Goal: Submit feedback/report problem

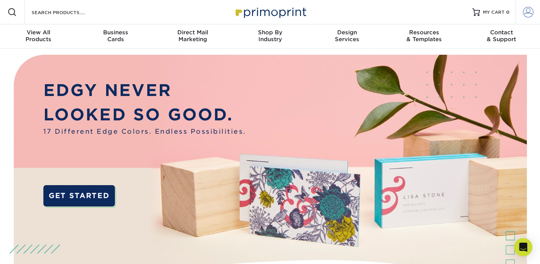
click at [526, 10] on span at bounding box center [528, 12] width 11 height 11
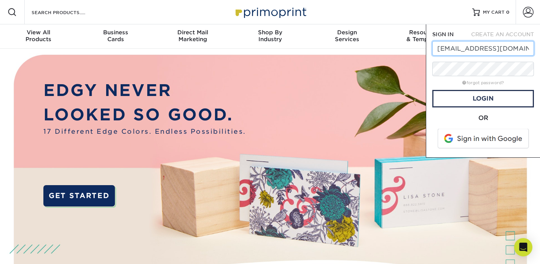
type input "cjcowie@wiscimuseum.org"
click at [429, 80] on div "SIGN IN CREATE AN ACCOUNT cjcowie@wiscimuseum.org forgot password? All fields a…" at bounding box center [483, 90] width 114 height 133
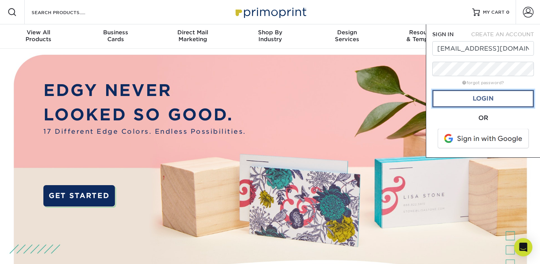
click at [491, 97] on link "Login" at bounding box center [483, 98] width 102 height 17
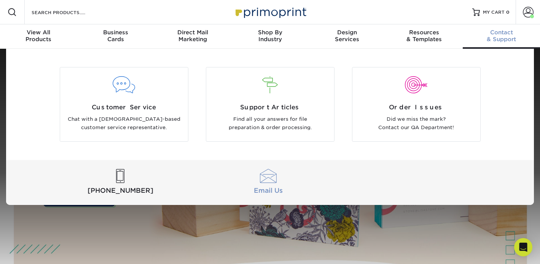
click at [270, 178] on div at bounding box center [268, 176] width 145 height 14
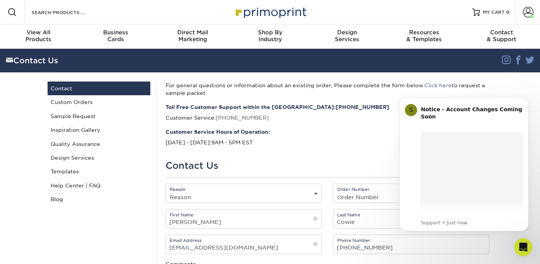
click at [313, 192] on select "Reason General File Preparation Order Status Online Design Issue with your prin…" at bounding box center [244, 196] width 156 height 11
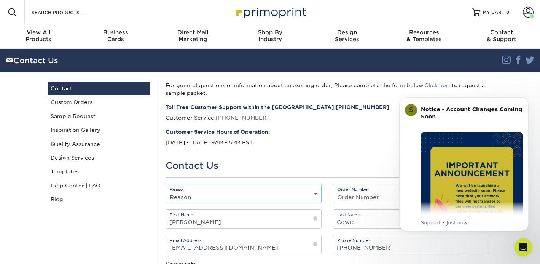
click at [316, 192] on select "Reason General File Preparation Order Status Online Design Issue with your prin…" at bounding box center [244, 196] width 156 height 11
select select "General"
click at [166, 191] on select "Reason General File Preparation Order Status Online Design Issue with your prin…" at bounding box center [244, 196] width 156 height 11
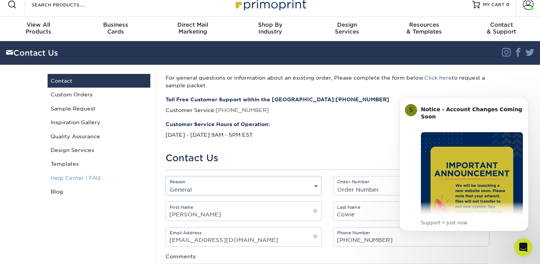
scroll to position [8, 0]
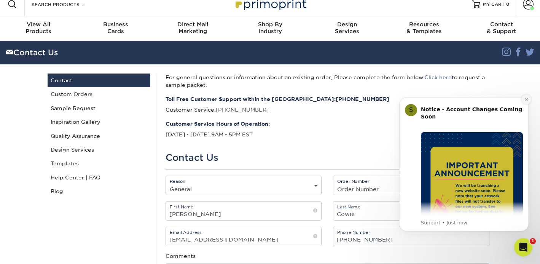
click at [528, 99] on icon "Dismiss notification" at bounding box center [526, 99] width 4 height 4
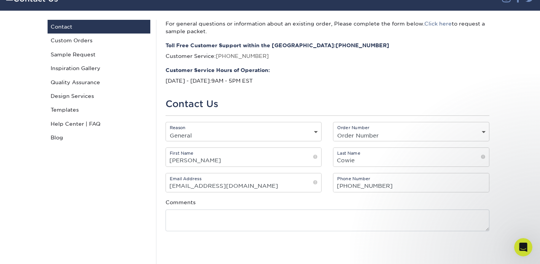
scroll to position [63, 0]
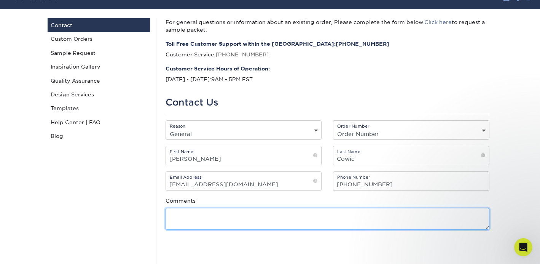
click at [181, 215] on textarea at bounding box center [327, 219] width 324 height 22
paste textarea "23911-22076-50026-1"
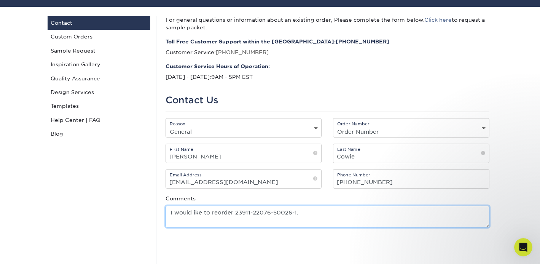
scroll to position [66, 0]
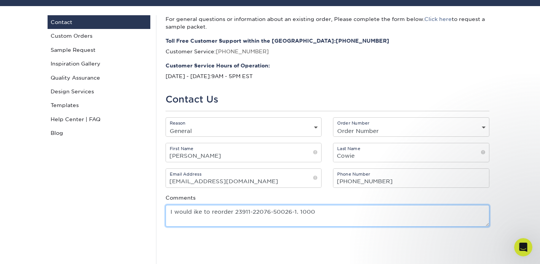
paste textarea "3" X 5" 4/4 16PT Matte/Dull Finish Postcards"
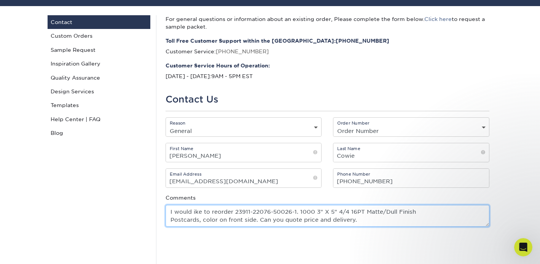
click at [192, 211] on textarea "I would ike to reorder 23911-22076-50026-1. 1000 3" X 5" 4/4 16PT Matte/Dull Fi…" at bounding box center [327, 216] width 324 height 22
click at [368, 221] on textarea "I would like to reorder 23911-22076-50026-1. 1000 3" X 5" 4/4 16PT Matte/Dull F…" at bounding box center [327, 216] width 324 height 22
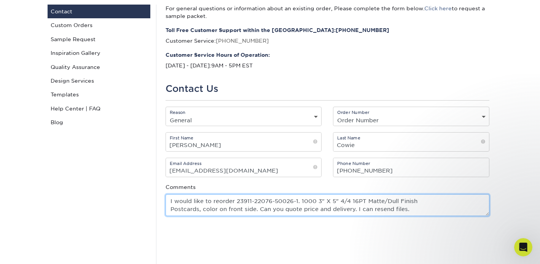
scroll to position [78, 0]
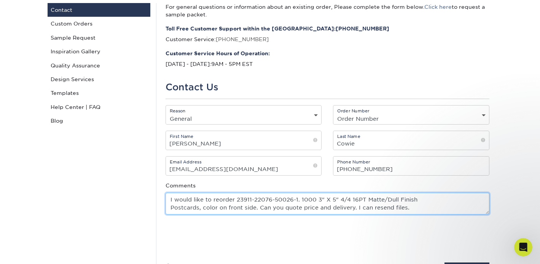
type textarea "I would like to reorder 23911-22076-50026-1. 1000 3" X 5" 4/4 16PT Matte/Dull F…"
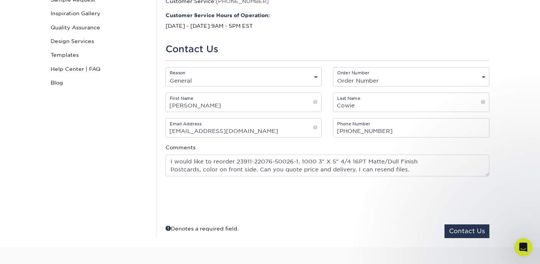
scroll to position [128, 0]
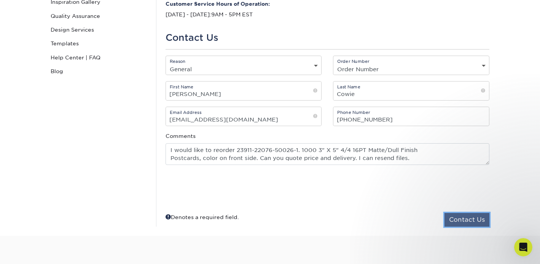
click at [457, 219] on button "Contact Us" at bounding box center [466, 220] width 45 height 14
